Goal: Information Seeking & Learning: Learn about a topic

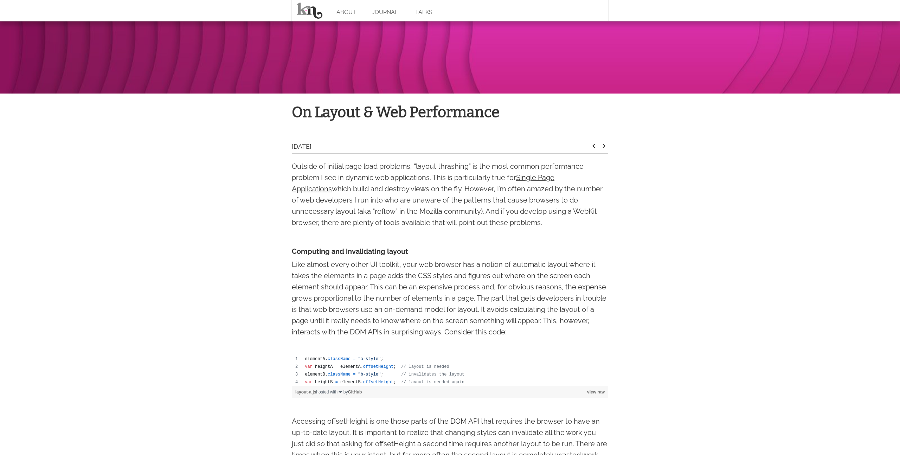
scroll to position [175, 0]
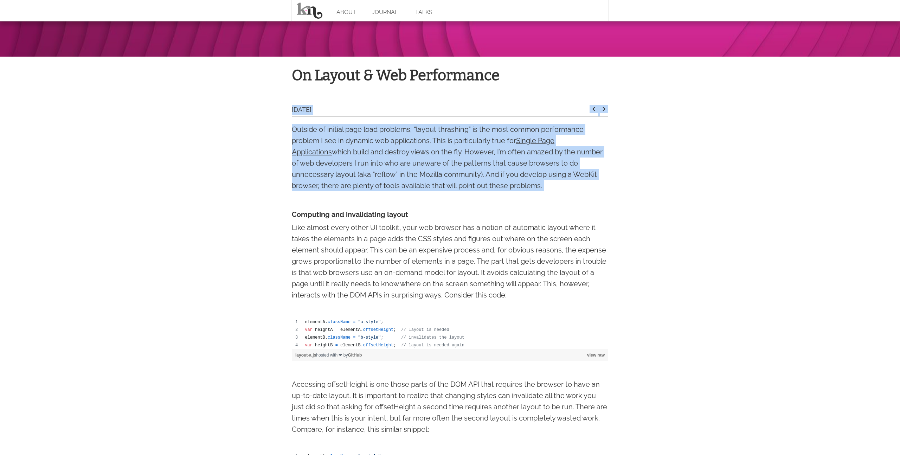
drag, startPoint x: 432, startPoint y: 104, endPoint x: 509, endPoint y: 208, distance: 129.0
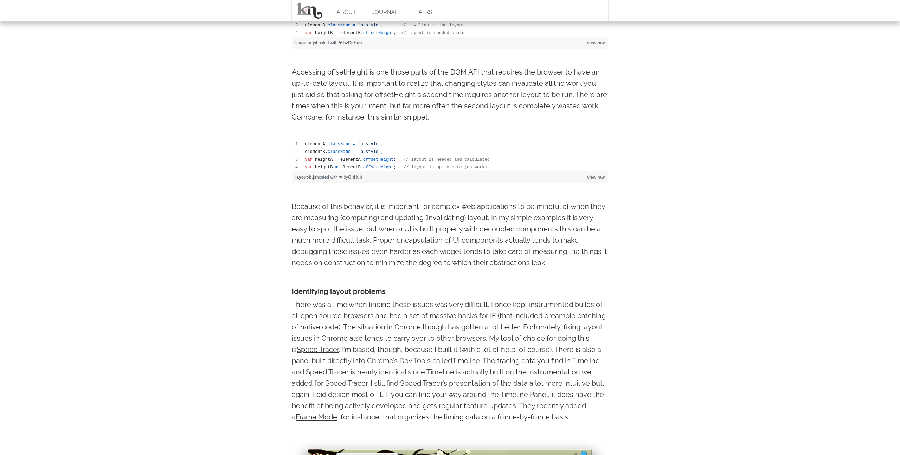
scroll to position [543, 0]
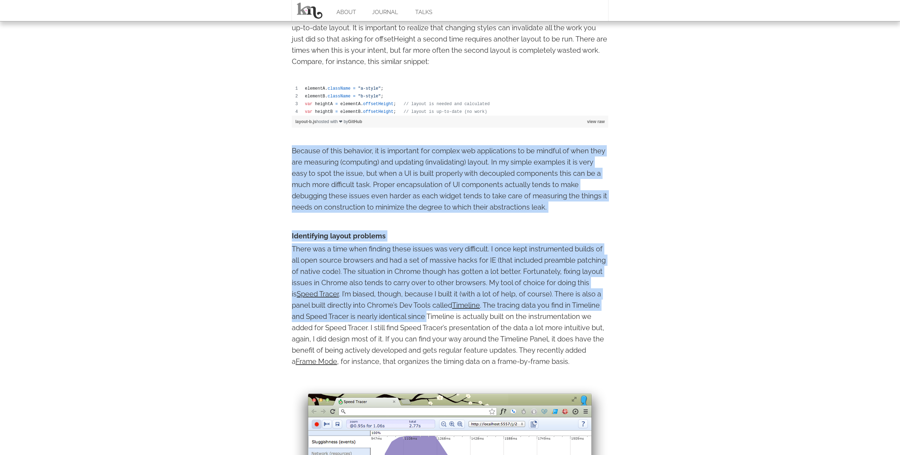
drag, startPoint x: 274, startPoint y: 159, endPoint x: 427, endPoint y: 326, distance: 226.7
click at [427, 326] on p "There was a time when finding these issues was very difficult. I once kept inst…" at bounding box center [450, 305] width 316 height 124
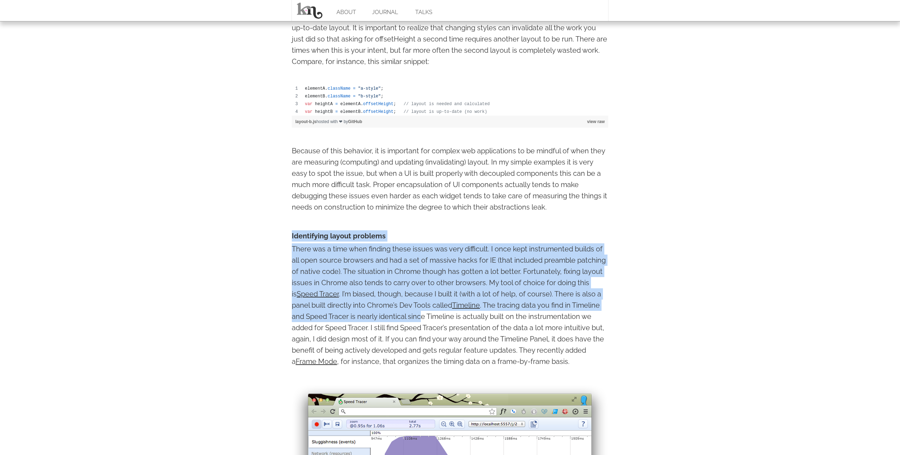
drag, startPoint x: 263, startPoint y: 235, endPoint x: 423, endPoint y: 317, distance: 179.7
click at [434, 238] on h4 "Identifying layout problems" at bounding box center [450, 235] width 316 height 11
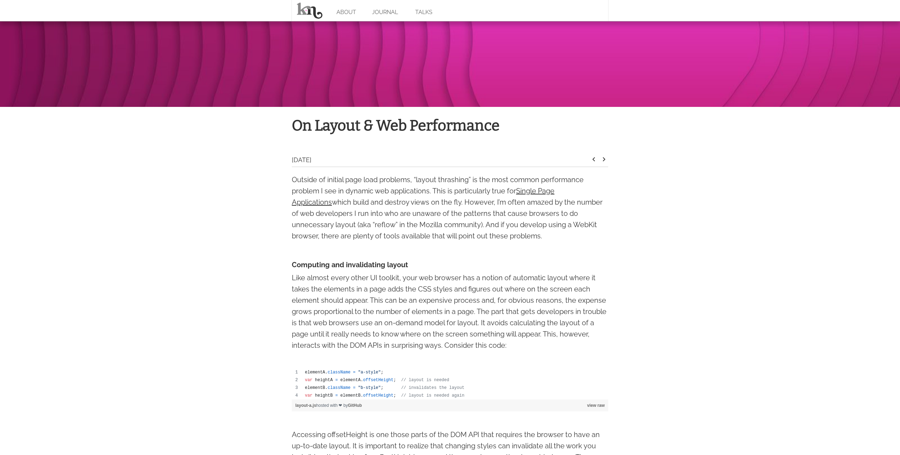
scroll to position [124, 0]
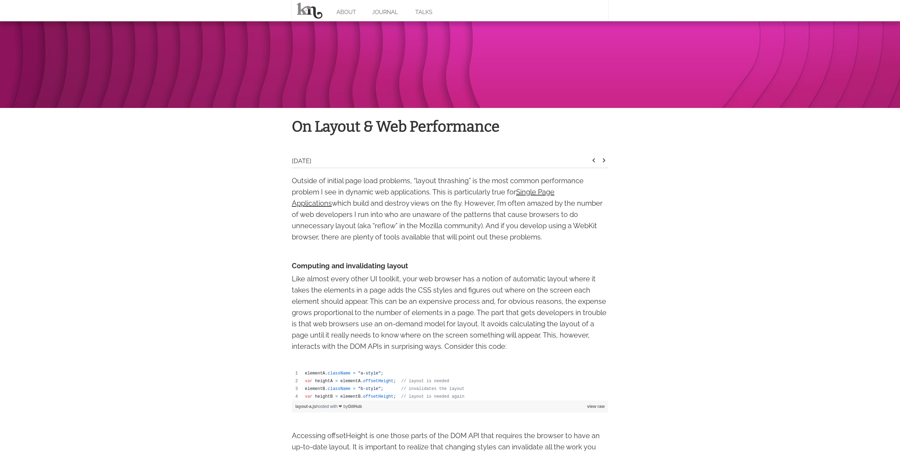
drag, startPoint x: 443, startPoint y: 155, endPoint x: 530, endPoint y: 244, distance: 123.6
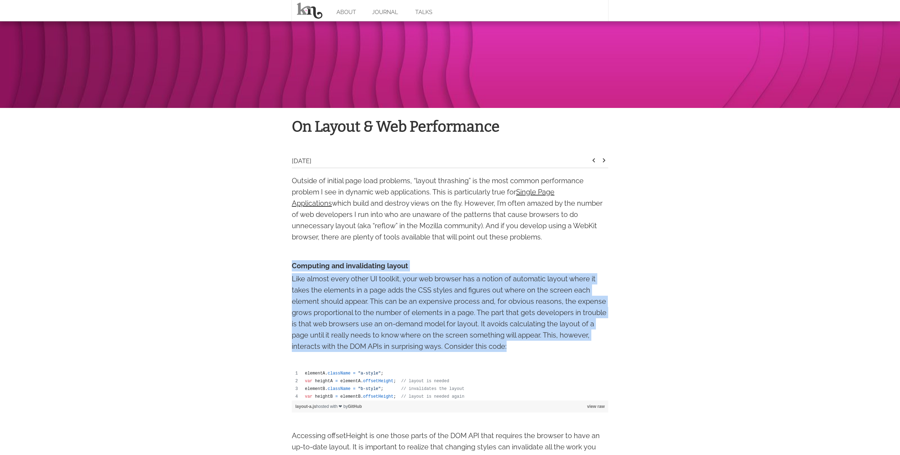
drag, startPoint x: 412, startPoint y: 251, endPoint x: 541, endPoint y: 349, distance: 162.7
click at [541, 349] on p "Like almost every other UI toolkit, your web browser has a notion of automatic …" at bounding box center [450, 312] width 316 height 79
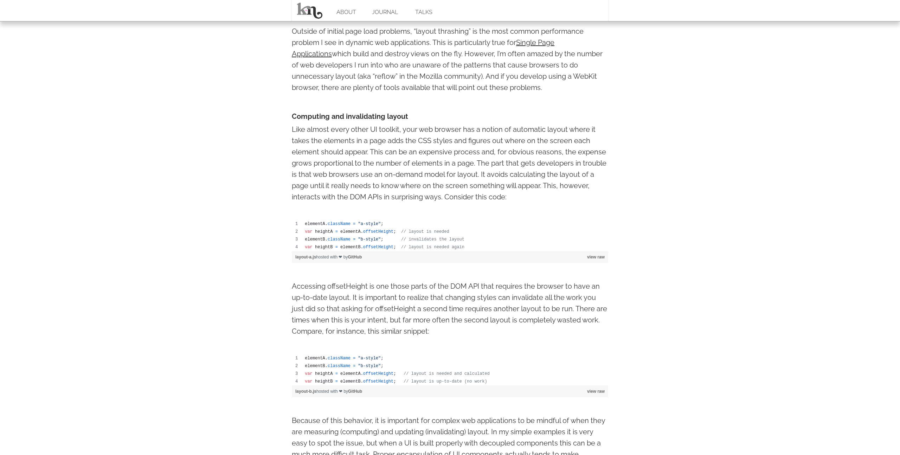
scroll to position [281, 0]
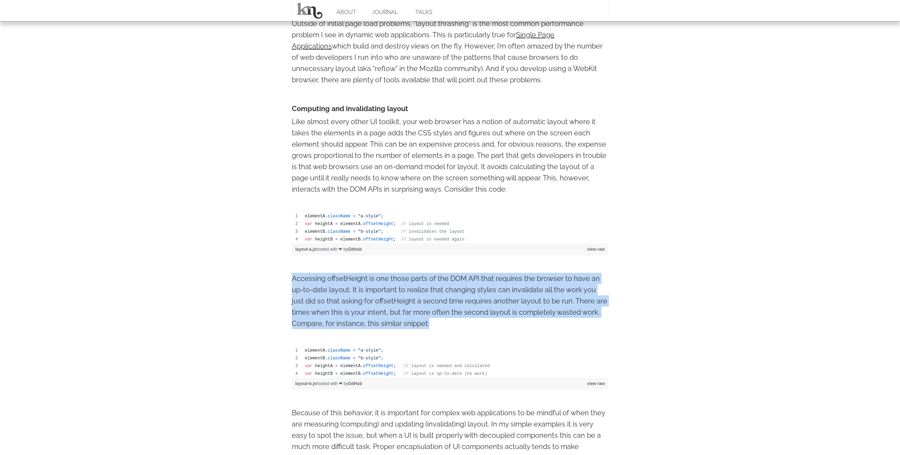
drag, startPoint x: 388, startPoint y: 265, endPoint x: 468, endPoint y: 334, distance: 105.9
drag, startPoint x: 447, startPoint y: 329, endPoint x: 285, endPoint y: 279, distance: 169.8
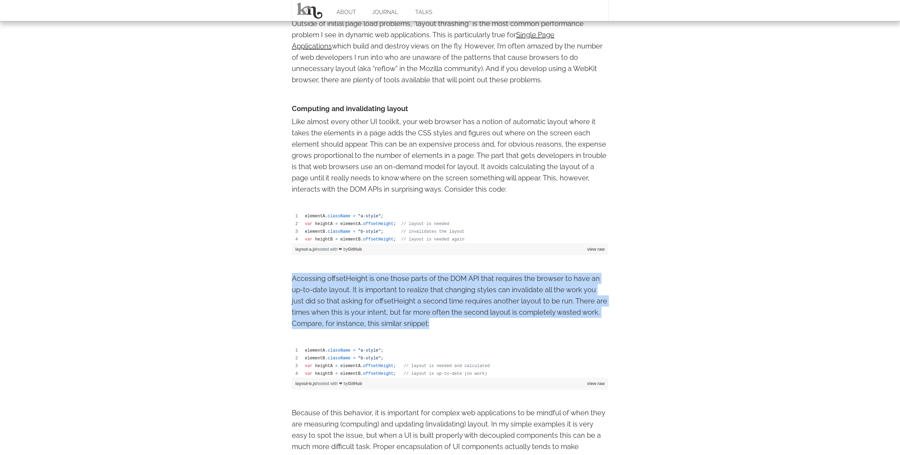
drag, startPoint x: 278, startPoint y: 272, endPoint x: 456, endPoint y: 327, distance: 186.1
click at [455, 327] on p "Accessing offsetHeight is one those parts of the DOM API that requires the brow…" at bounding box center [450, 301] width 316 height 56
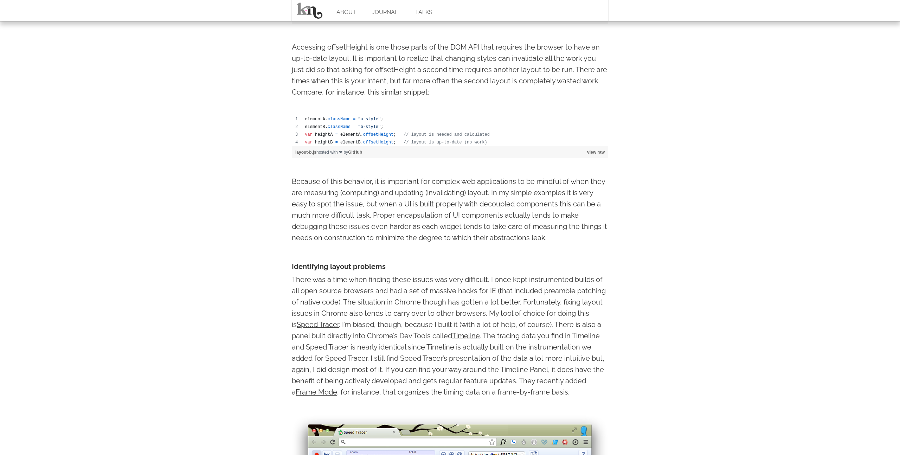
scroll to position [514, 0]
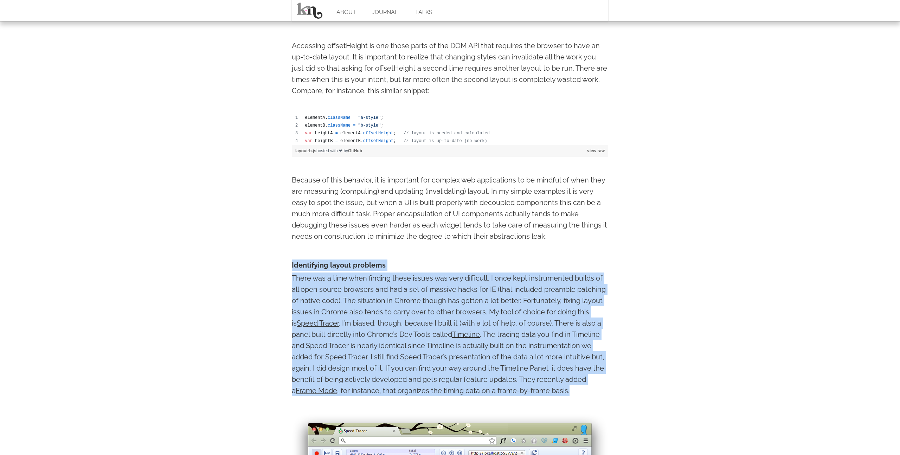
drag, startPoint x: 426, startPoint y: 263, endPoint x: 606, endPoint y: 402, distance: 227.3
drag, startPoint x: 581, startPoint y: 400, endPoint x: 493, endPoint y: 259, distance: 166.2
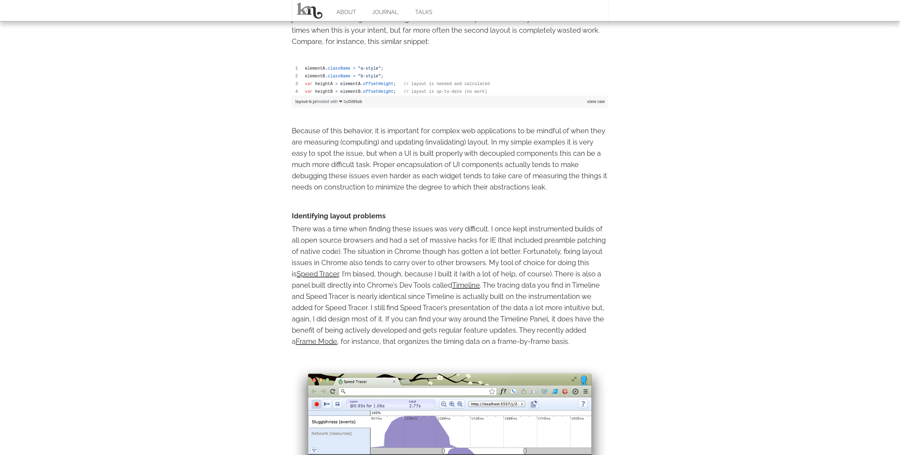
scroll to position [572, 0]
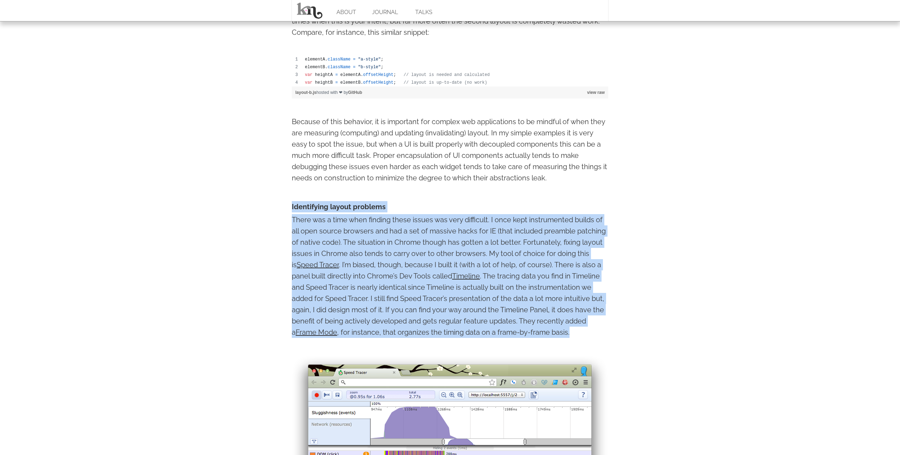
drag, startPoint x: 432, startPoint y: 193, endPoint x: 585, endPoint y: 341, distance: 212.1
click at [585, 338] on p "There was a time when finding these issues was very difficult. I once kept inst…" at bounding box center [450, 276] width 316 height 124
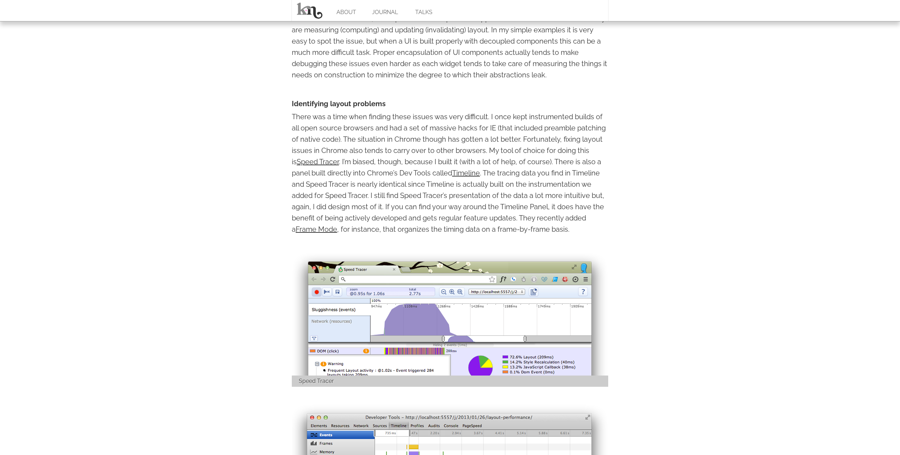
scroll to position [680, 0]
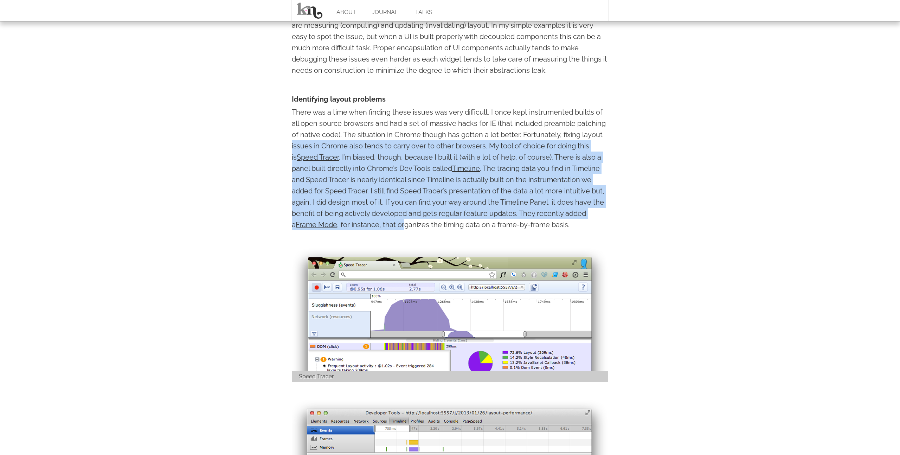
drag, startPoint x: 237, startPoint y: 154, endPoint x: 399, endPoint y: 229, distance: 178.1
click at [399, 229] on body "ABOUT JOURNAL TALKS On Layout & Web Performance [DATE] keyboard_arrow_left keyb…" at bounding box center [450, 339] width 900 height 2039
click at [399, 229] on p "There was a time when finding these issues was very difficult. I once kept inst…" at bounding box center [450, 169] width 316 height 124
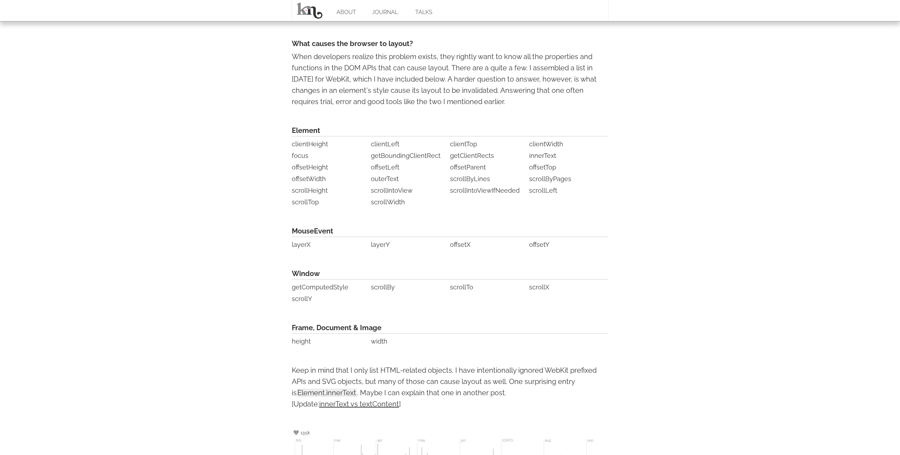
scroll to position [1549, 0]
